Goal: Navigation & Orientation: Go to known website

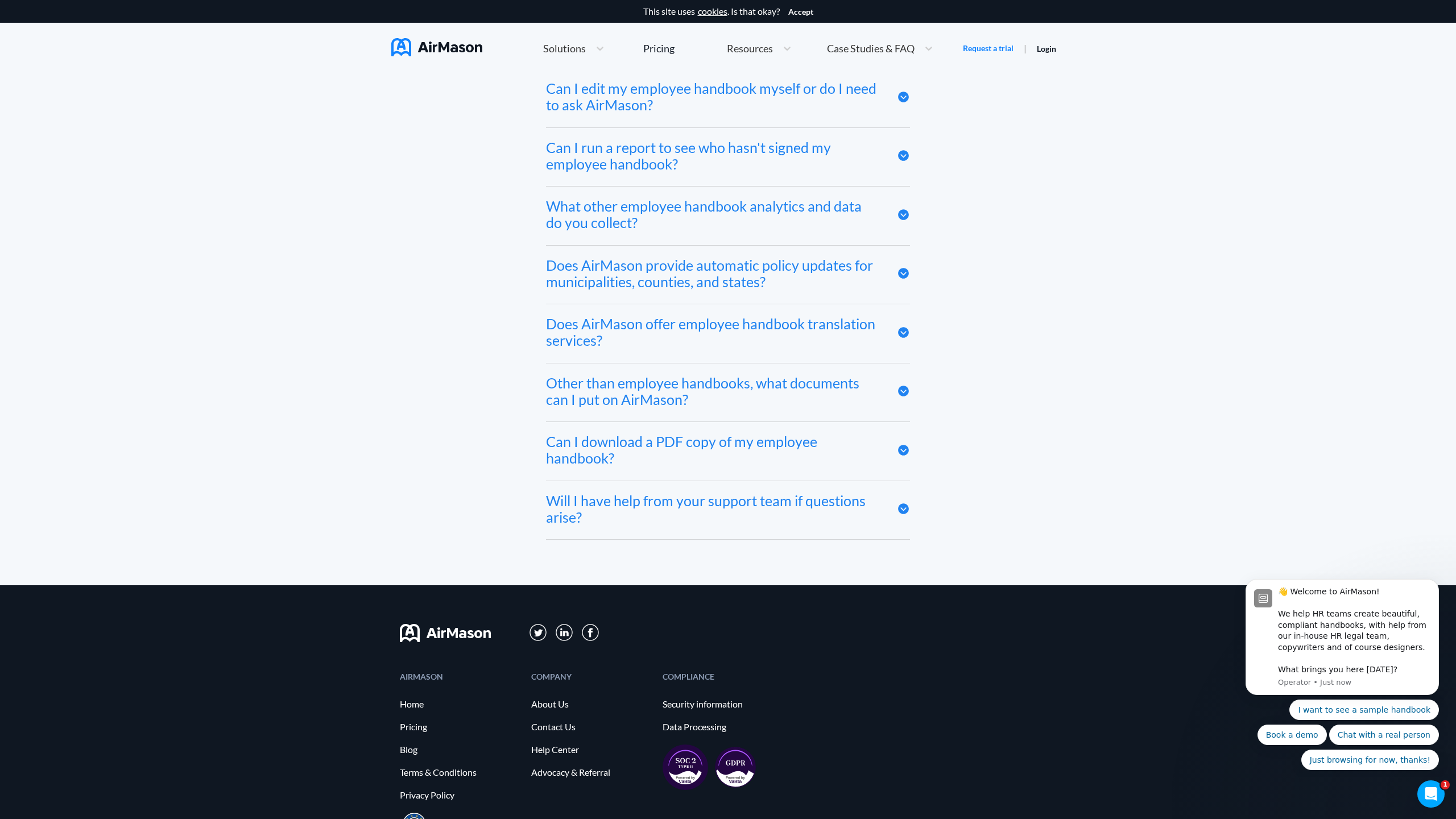
scroll to position [6247, 0]
